Goal: Browse casually

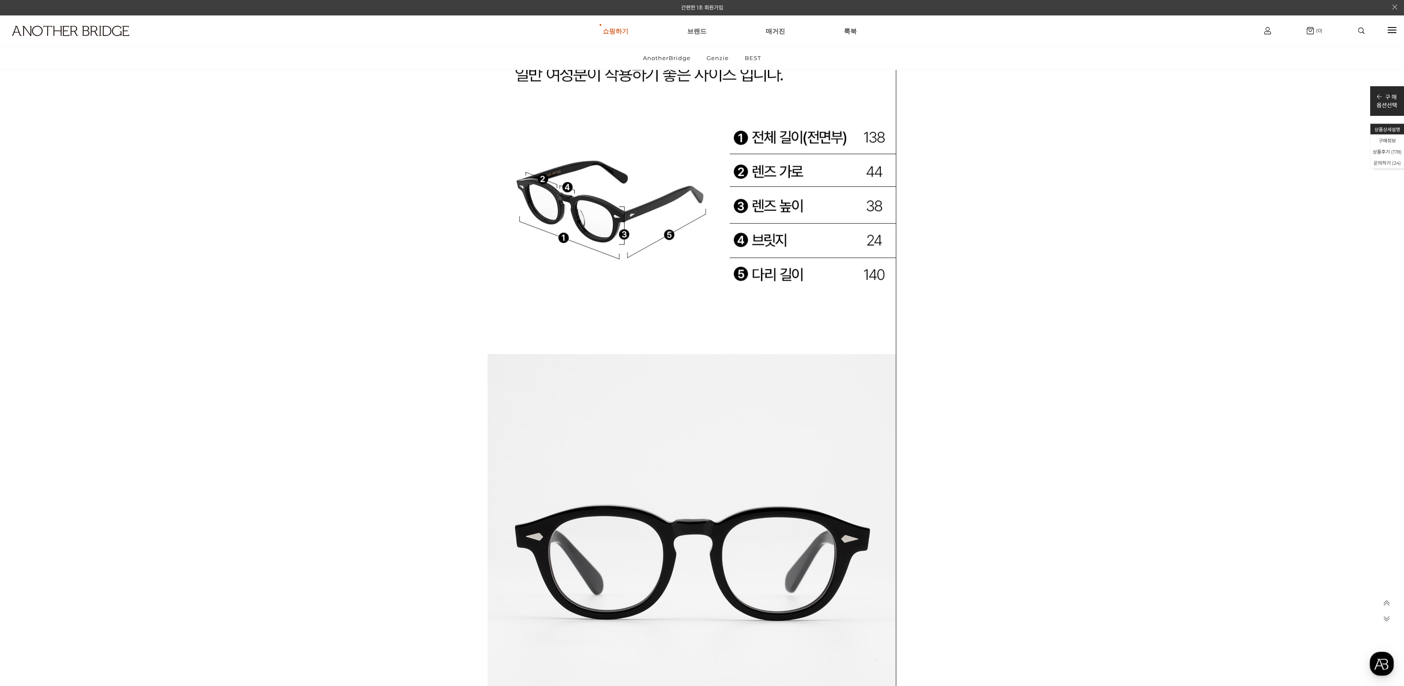
scroll to position [32327, 0]
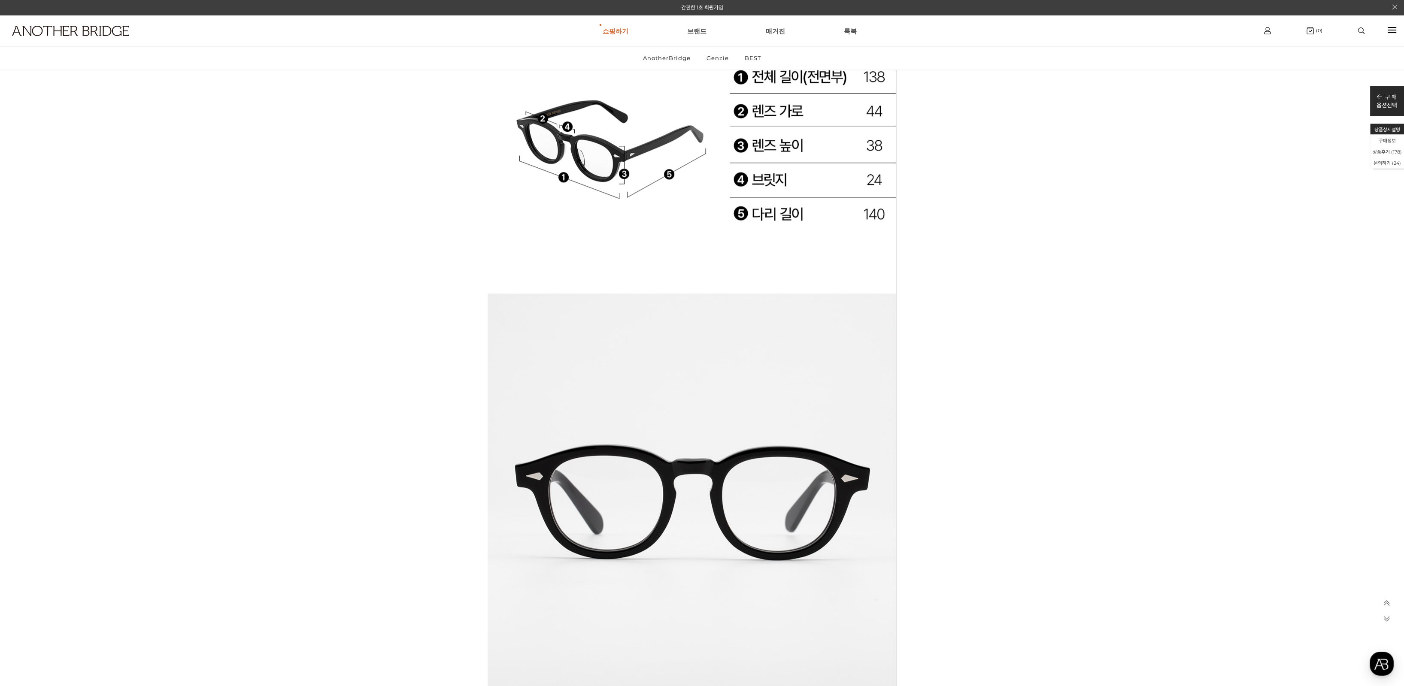
click at [901, 419] on img at bounding box center [702, 240] width 429 height 3501
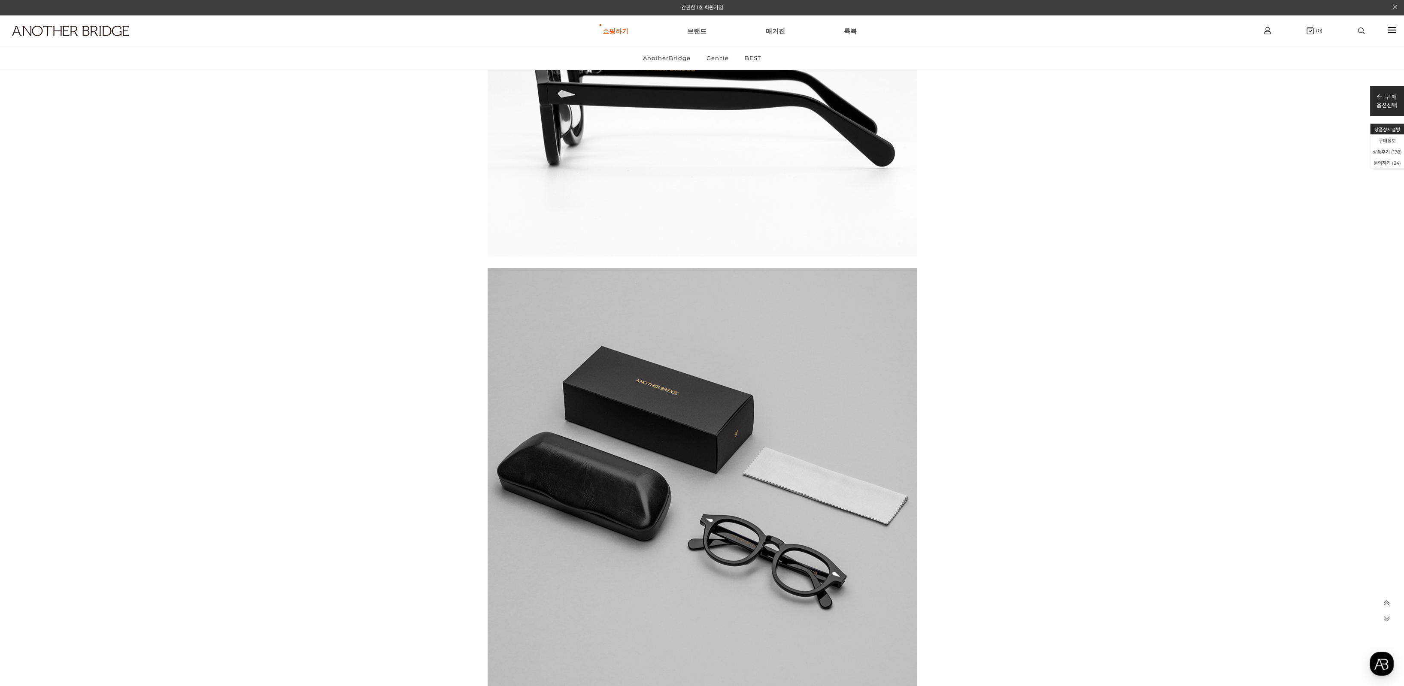
scroll to position [35483, 0]
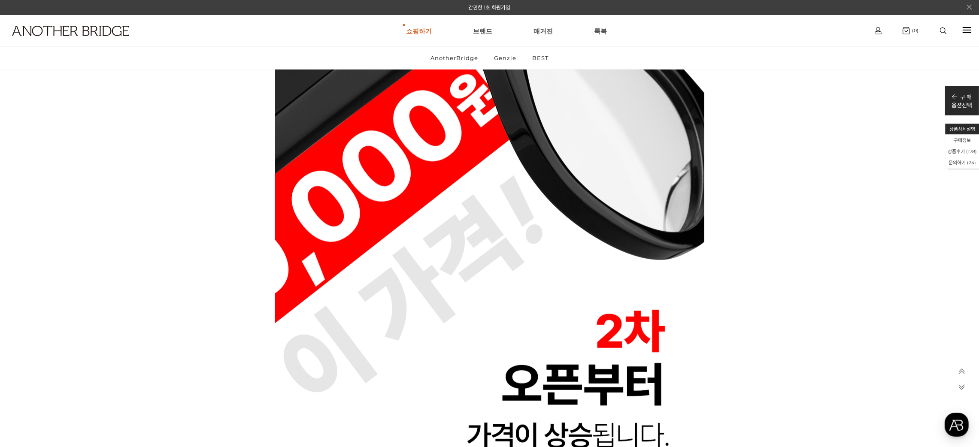
scroll to position [5989, 0]
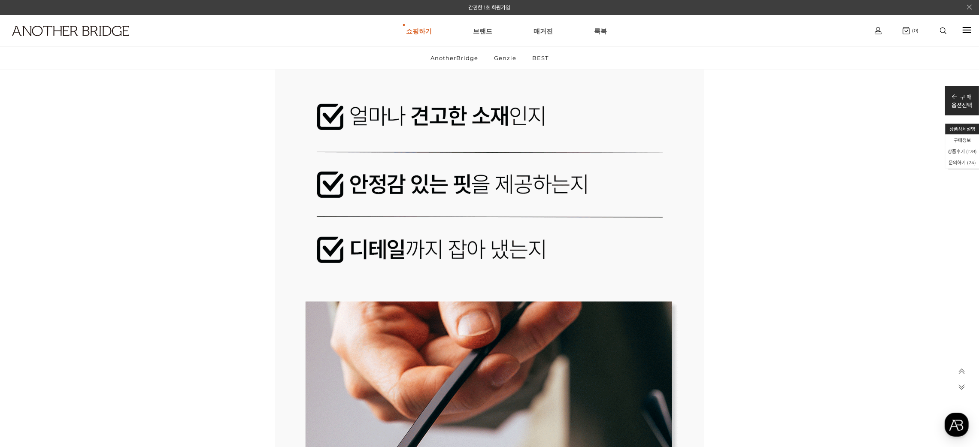
scroll to position [10496, 0]
